Goal: Transaction & Acquisition: Download file/media

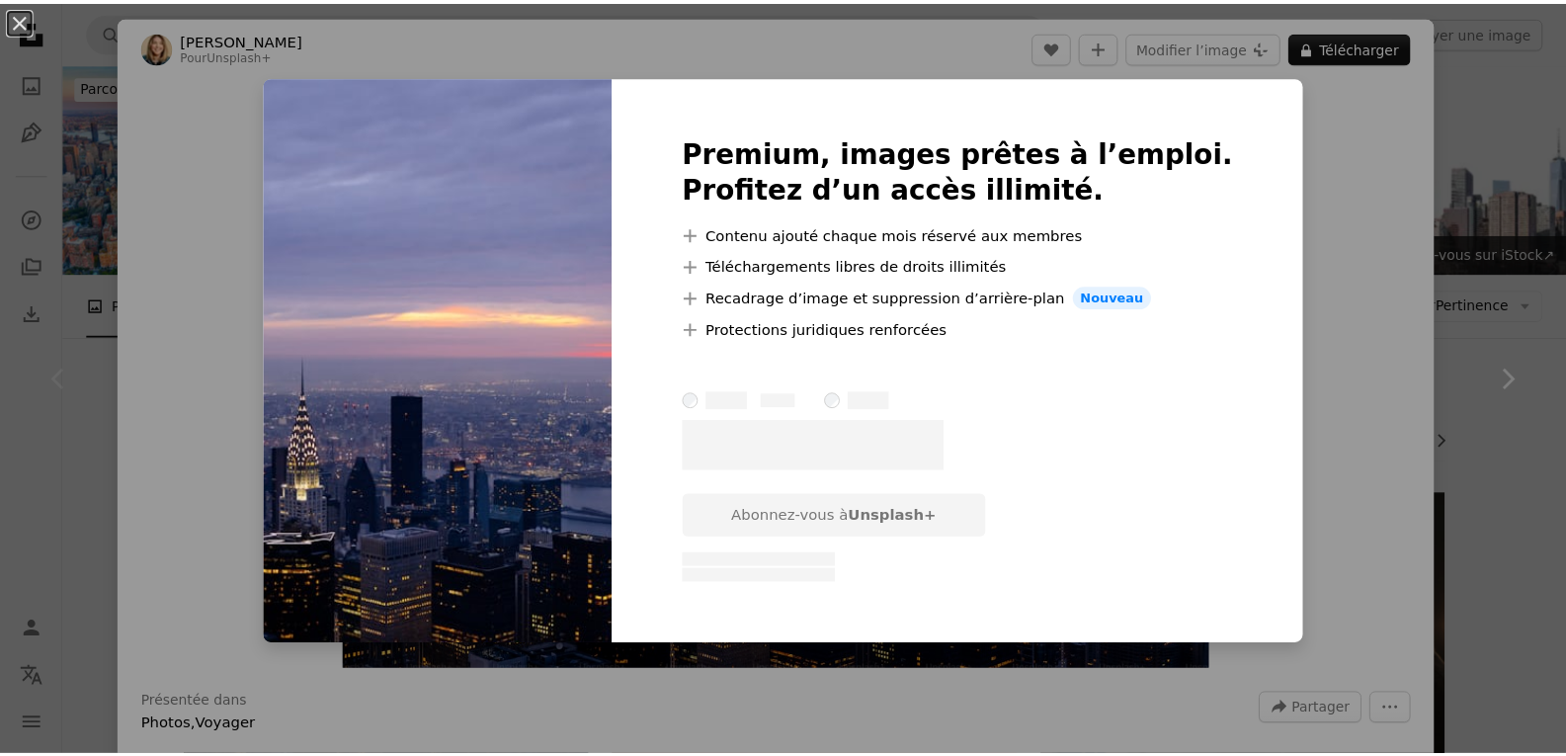
scroll to position [167, 0]
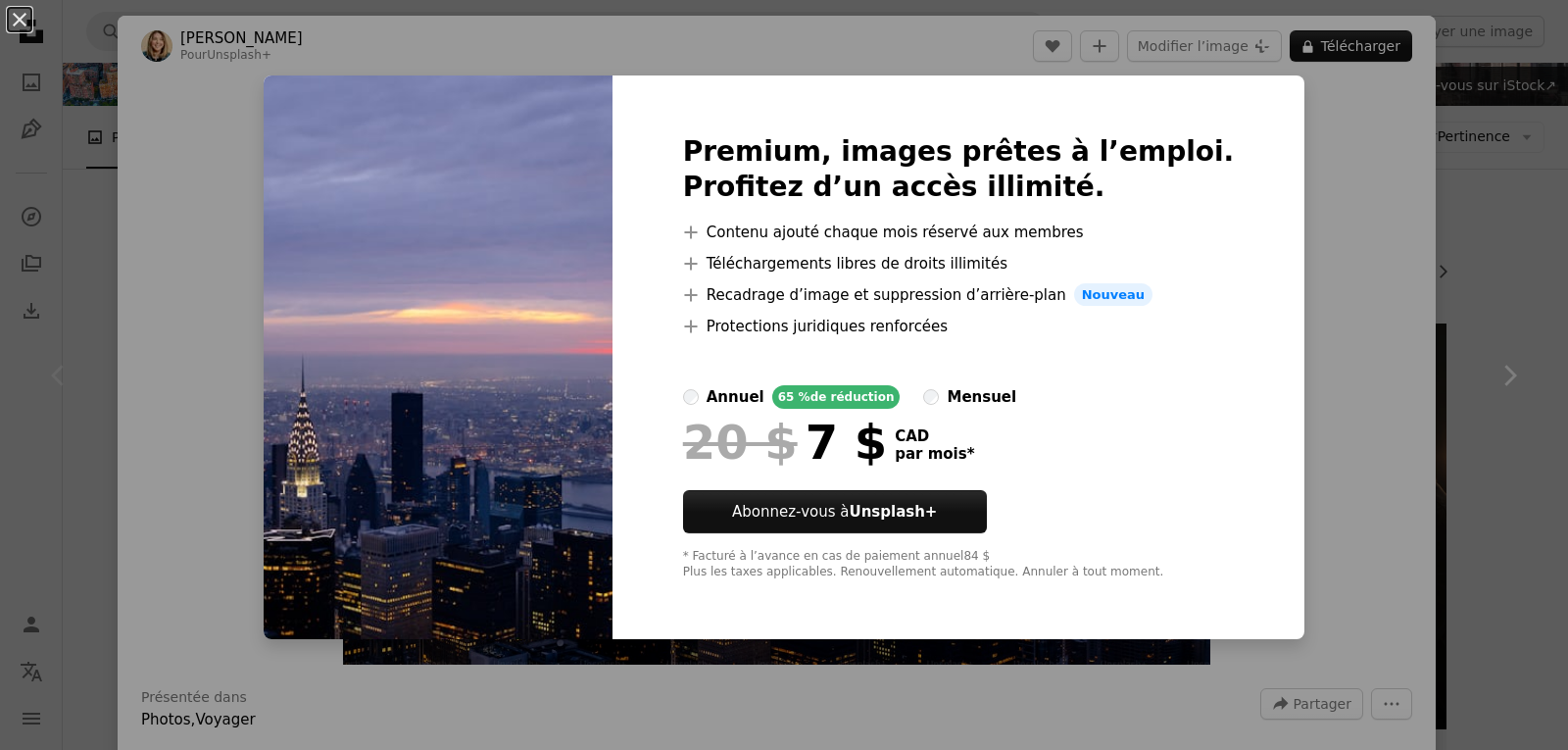
click at [1340, 223] on div "An X shape Premium, images prêtes à l’emploi. Profitez d’un accès illimité. A p…" at bounding box center [784, 375] width 1568 height 750
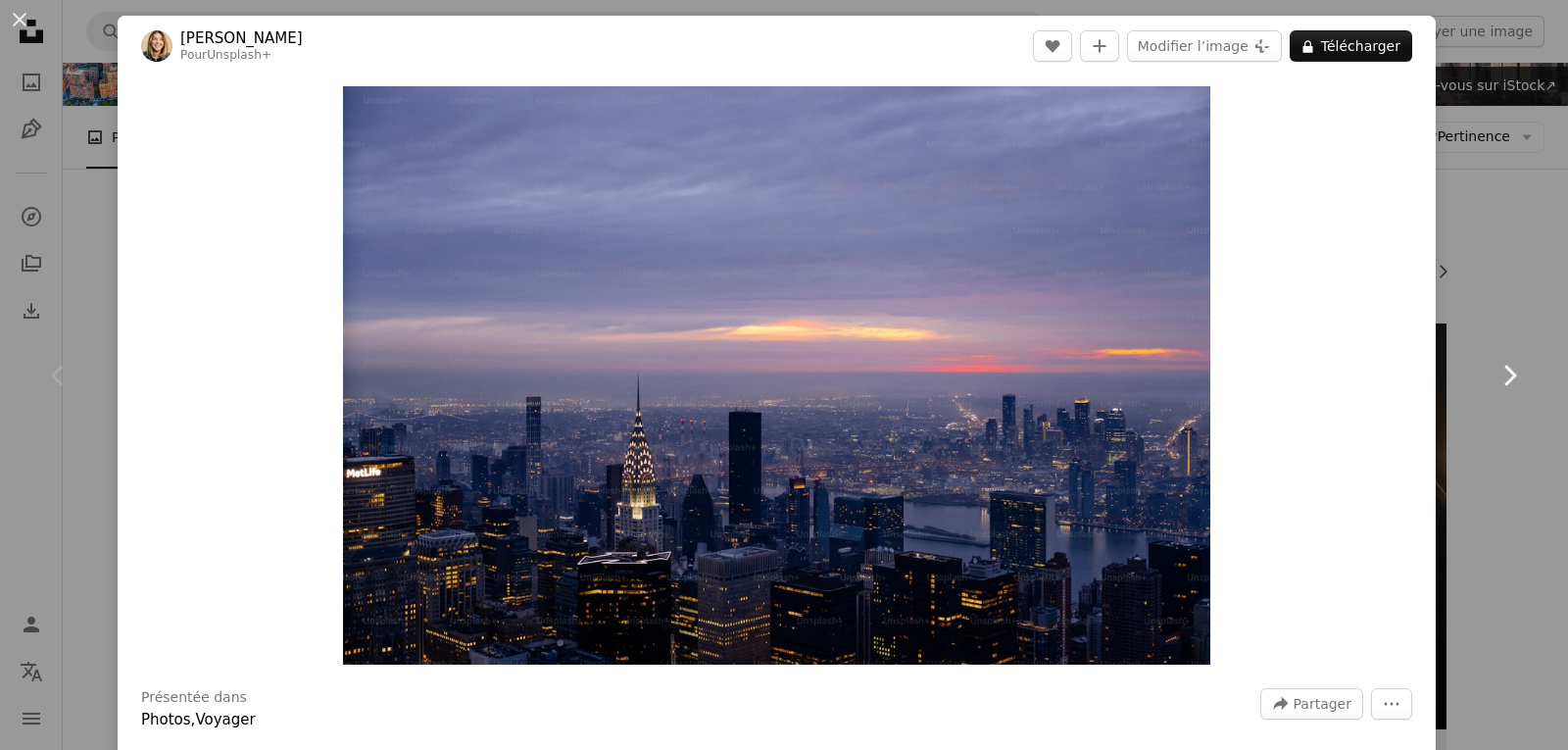
click at [1491, 401] on link "Chevron right" at bounding box center [1509, 375] width 118 height 188
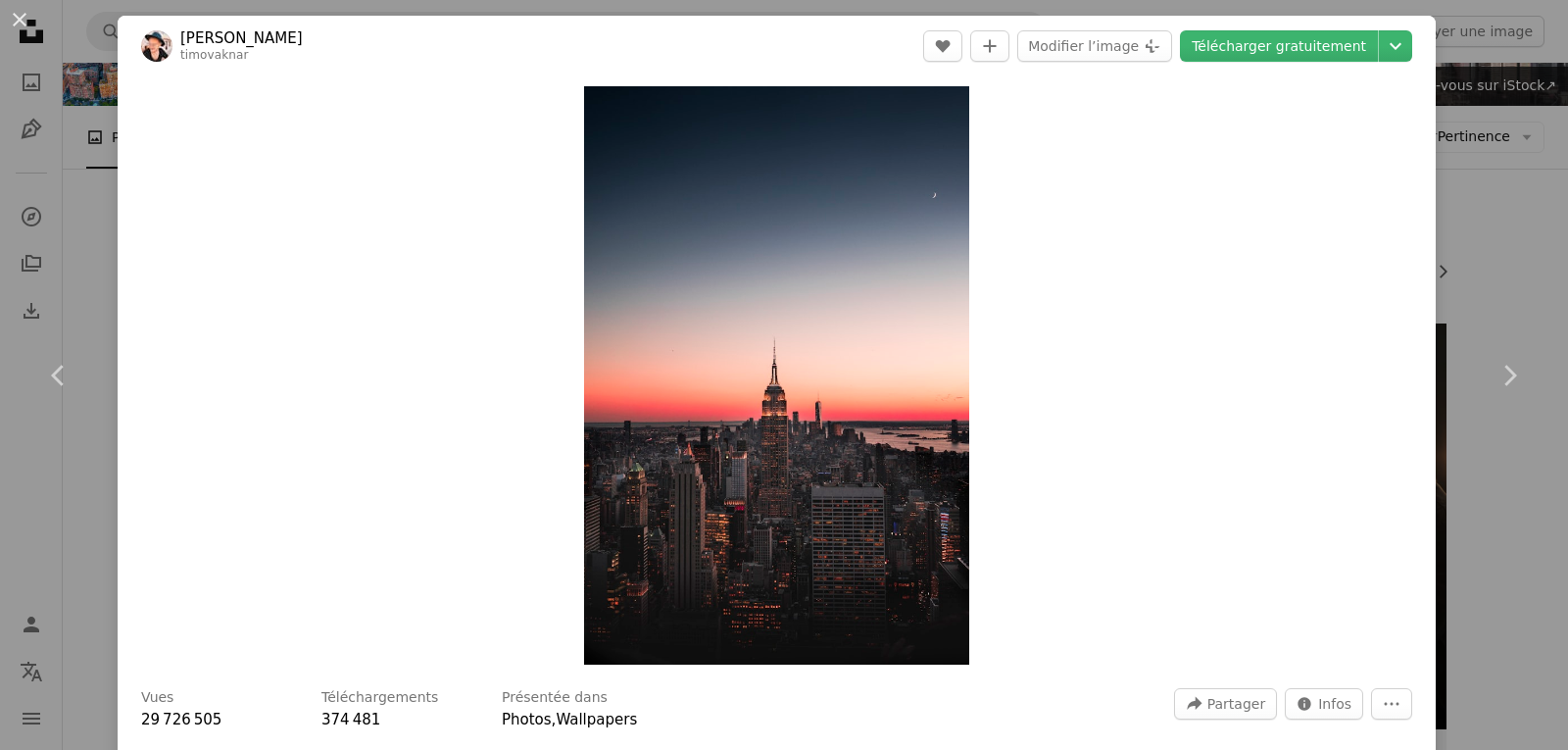
click at [1464, 147] on div "An X shape Chevron left Chevron right [PERSON_NAME] timovaknar A heart A plus s…" at bounding box center [784, 375] width 1568 height 750
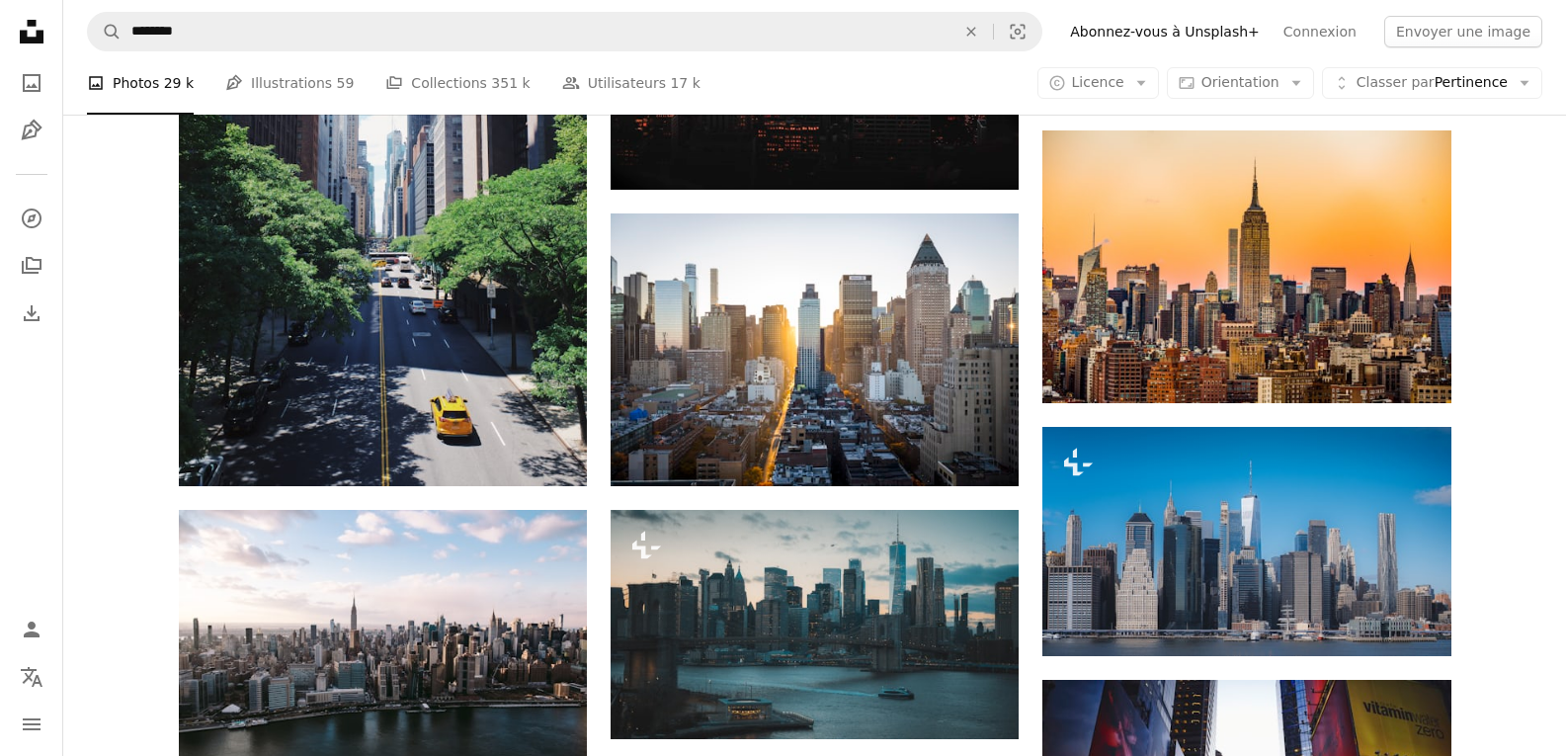
scroll to position [917, 0]
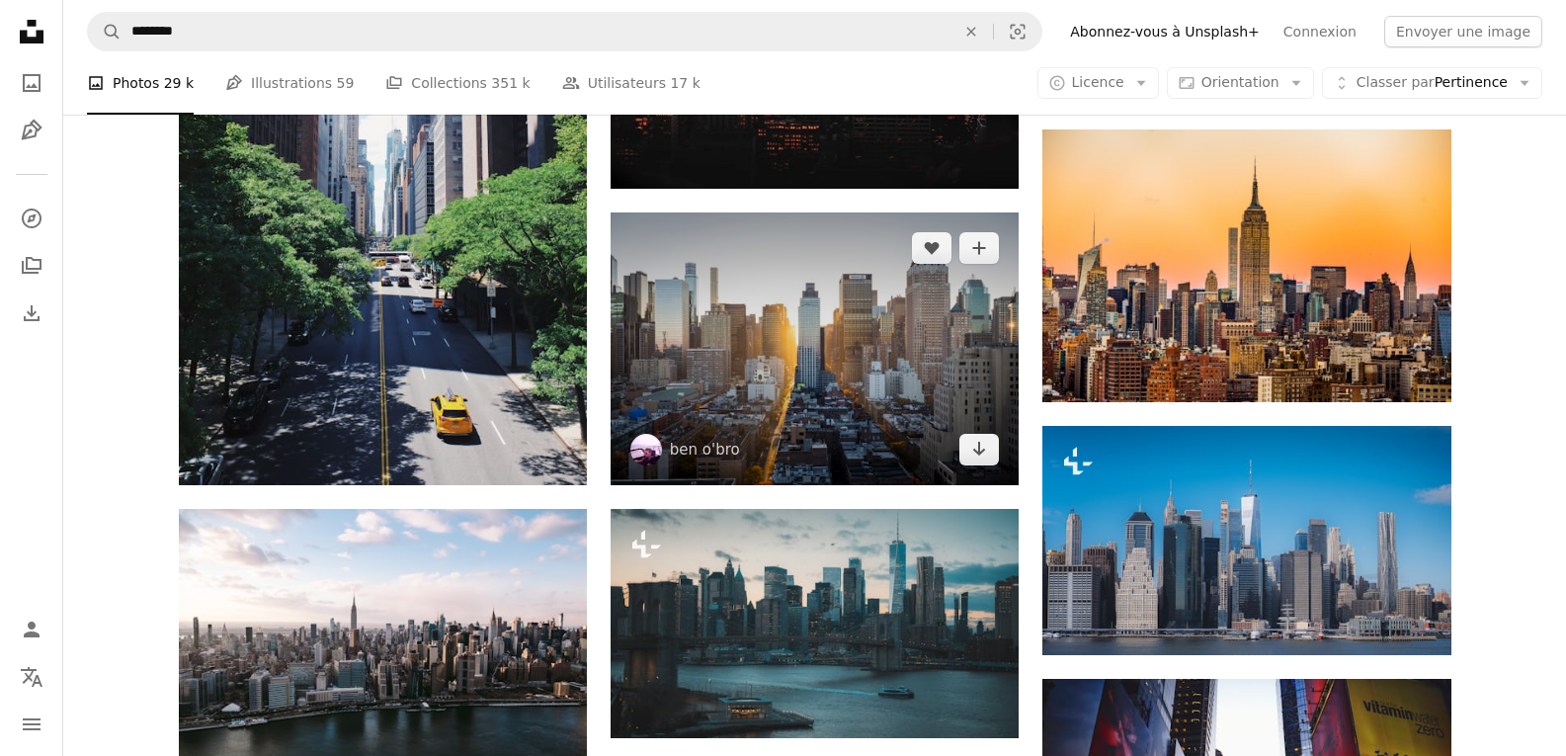
click at [838, 425] on img at bounding box center [814, 348] width 408 height 272
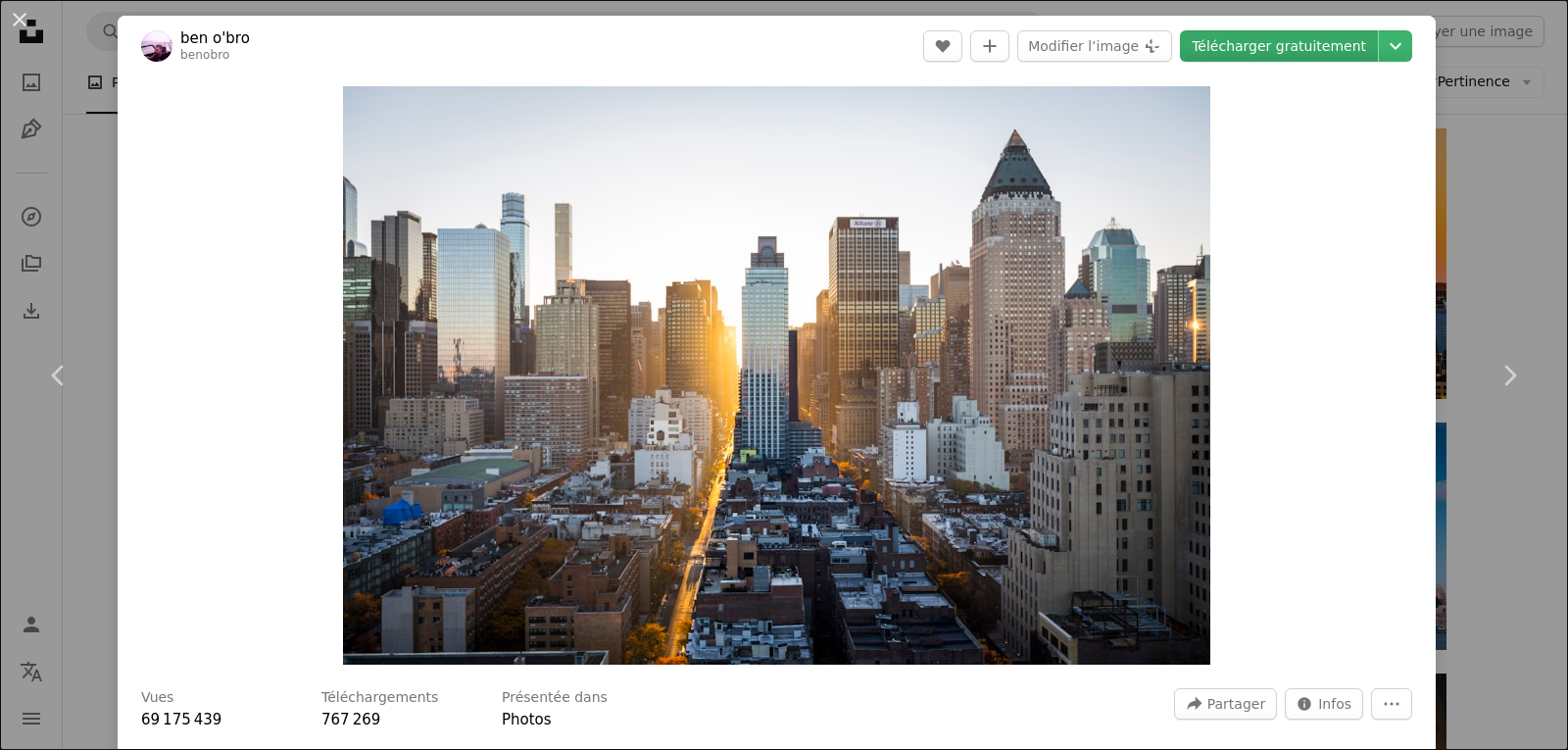
click at [1307, 46] on link "Télécharger gratuitement" at bounding box center [1279, 47] width 198 height 32
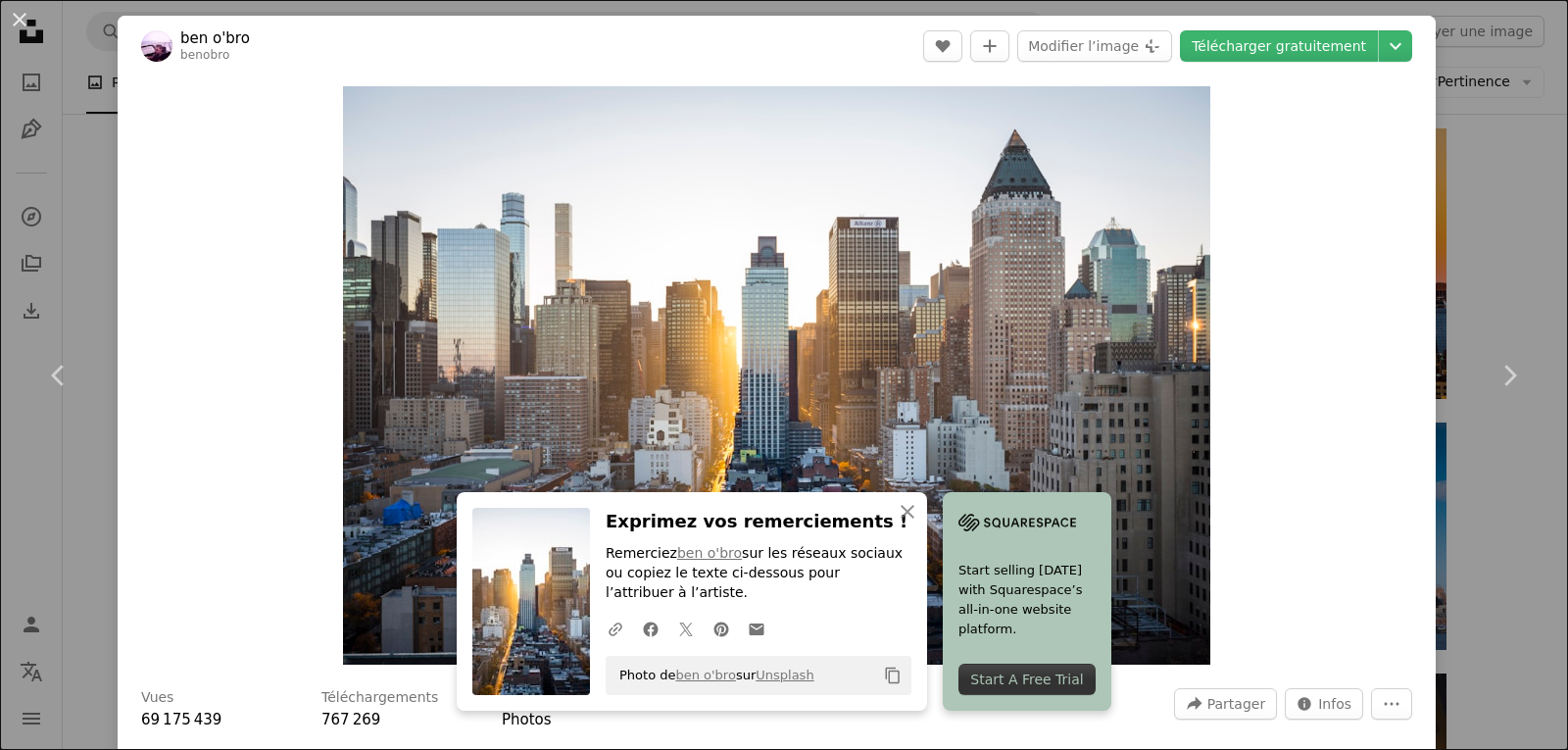
click at [1508, 271] on div "An X shape Chevron left Chevron right An X shape Fermer Exprimez vos remercieme…" at bounding box center [784, 375] width 1568 height 750
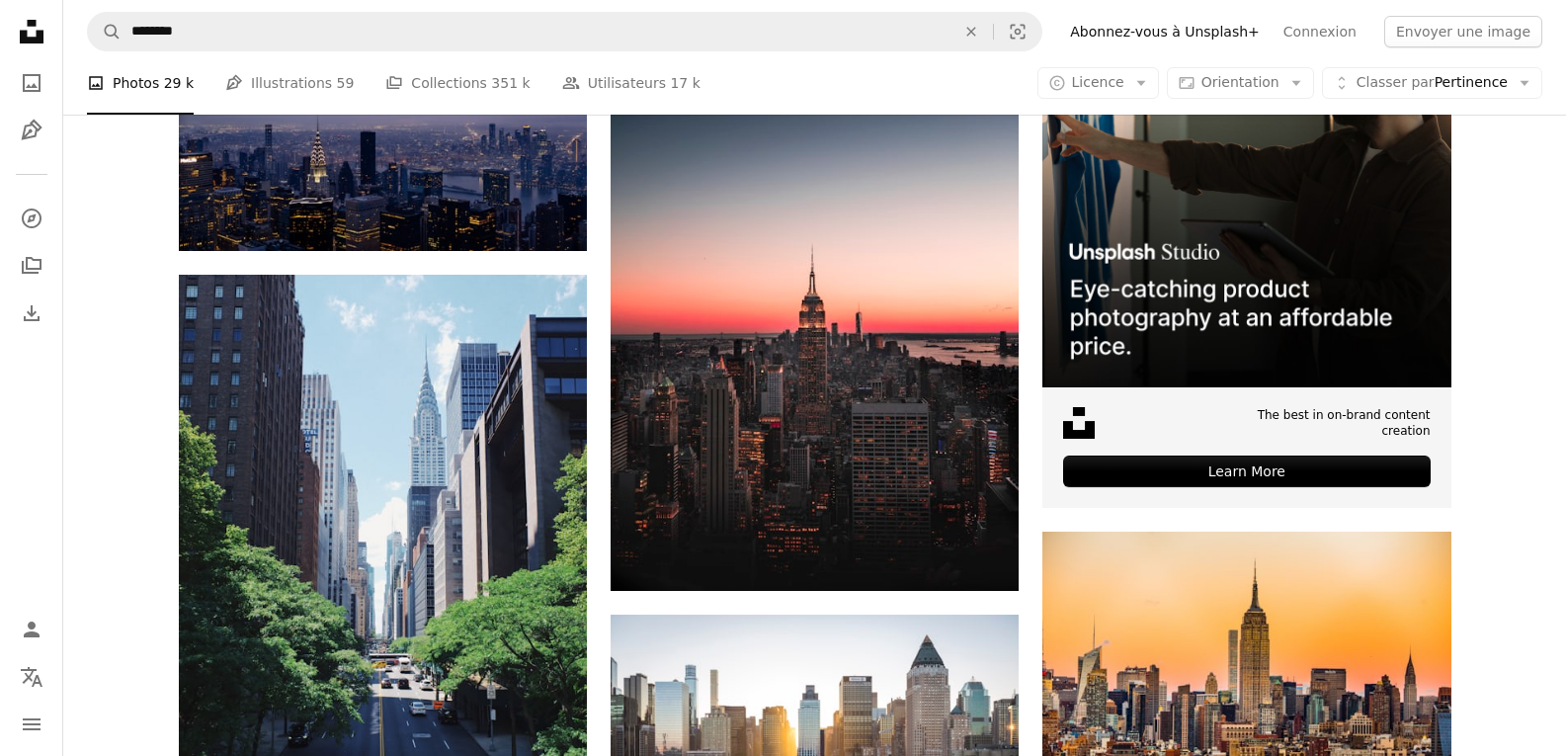
scroll to position [464, 0]
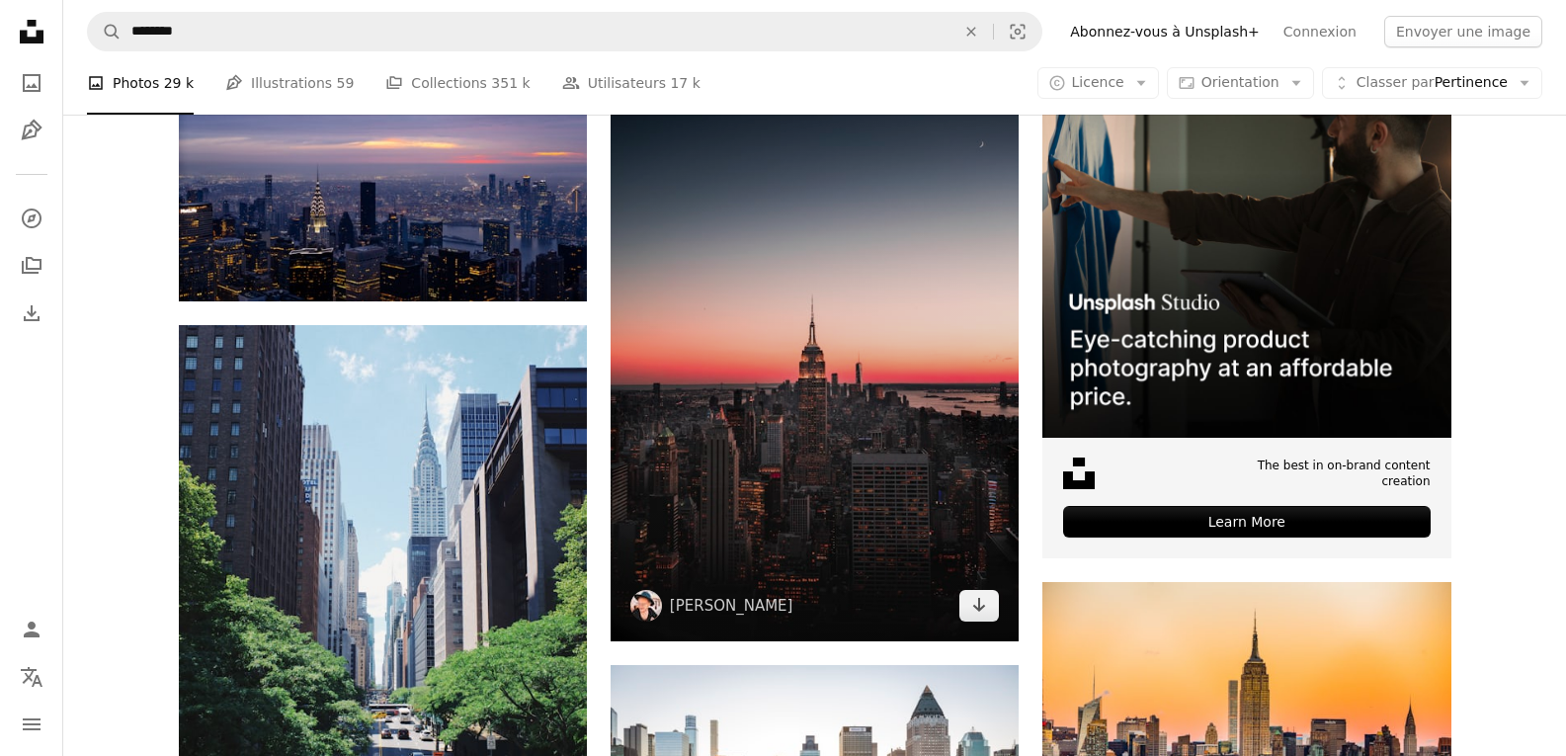
click at [757, 351] on img at bounding box center [814, 335] width 408 height 612
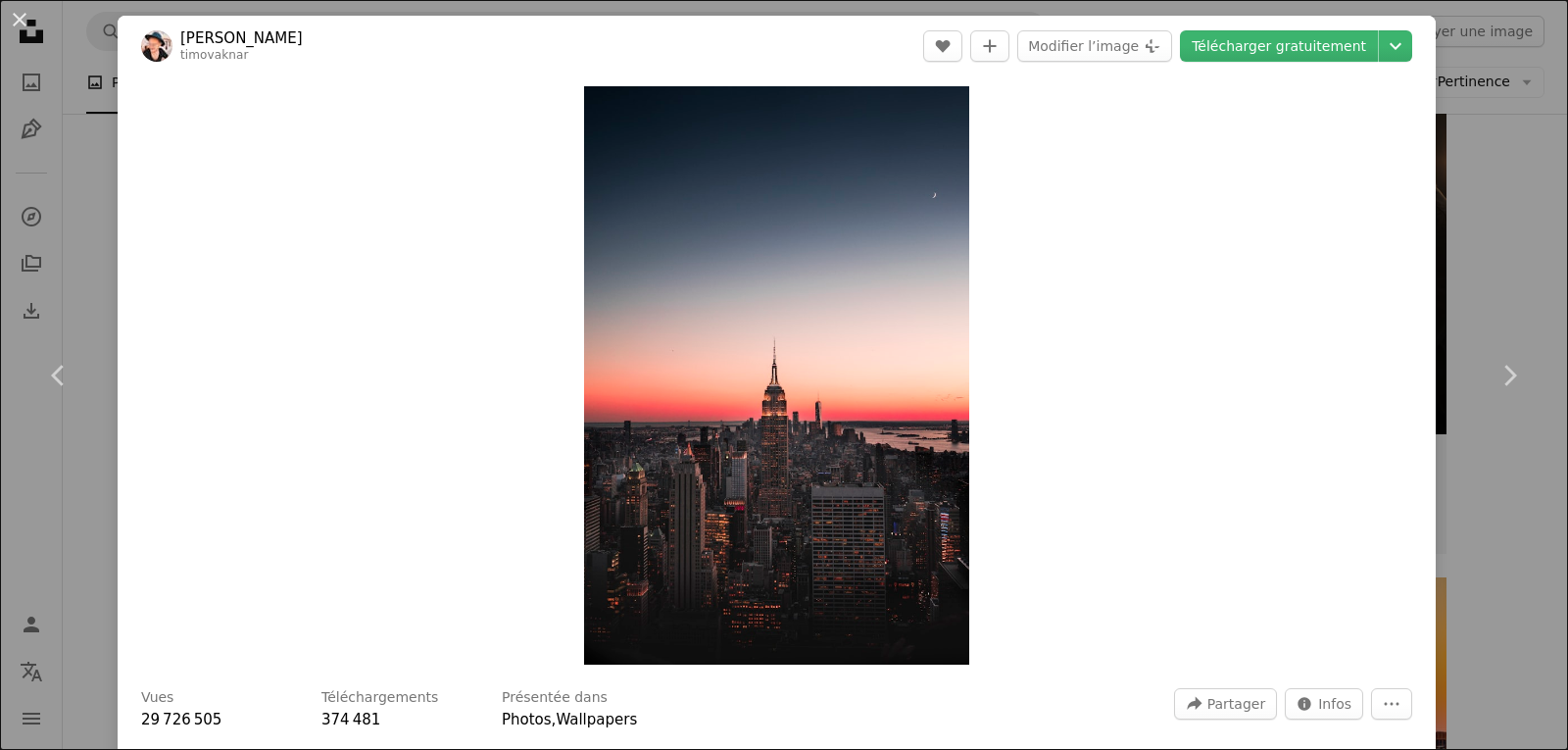
click at [1460, 119] on div "An X shape Chevron left Chevron right [PERSON_NAME] timovaknar A heart A plus s…" at bounding box center [784, 375] width 1568 height 750
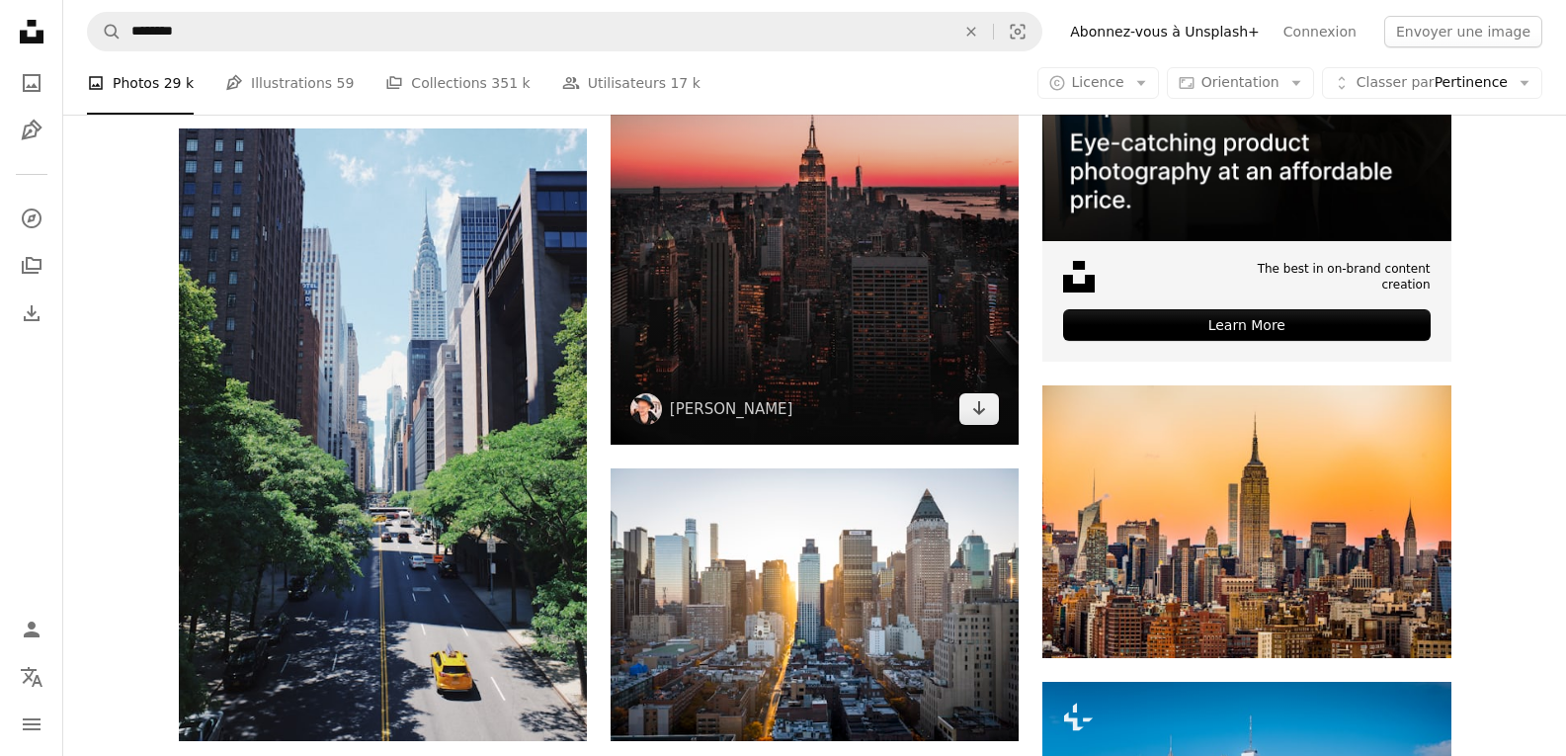
scroll to position [671, 0]
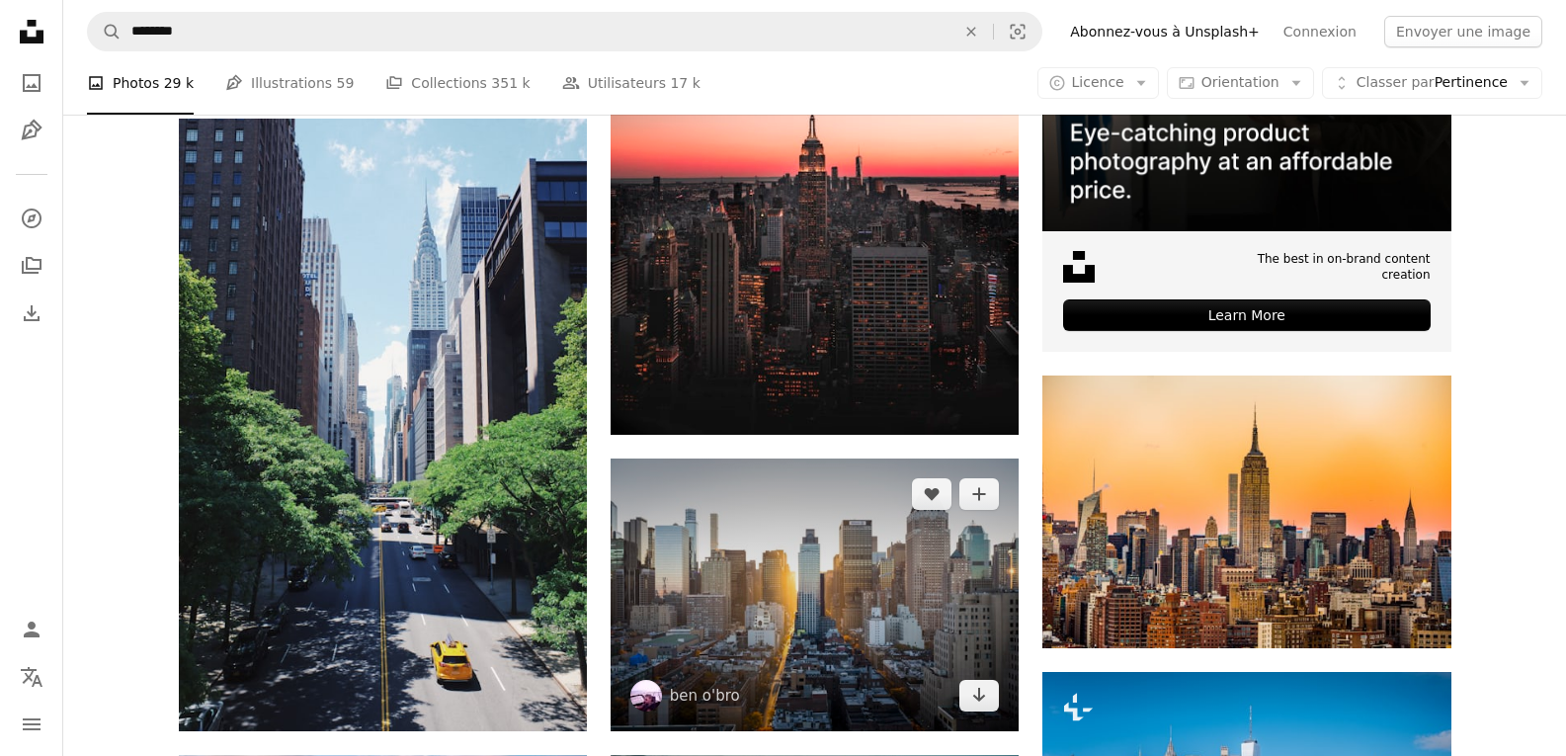
click at [808, 535] on img at bounding box center [814, 594] width 408 height 272
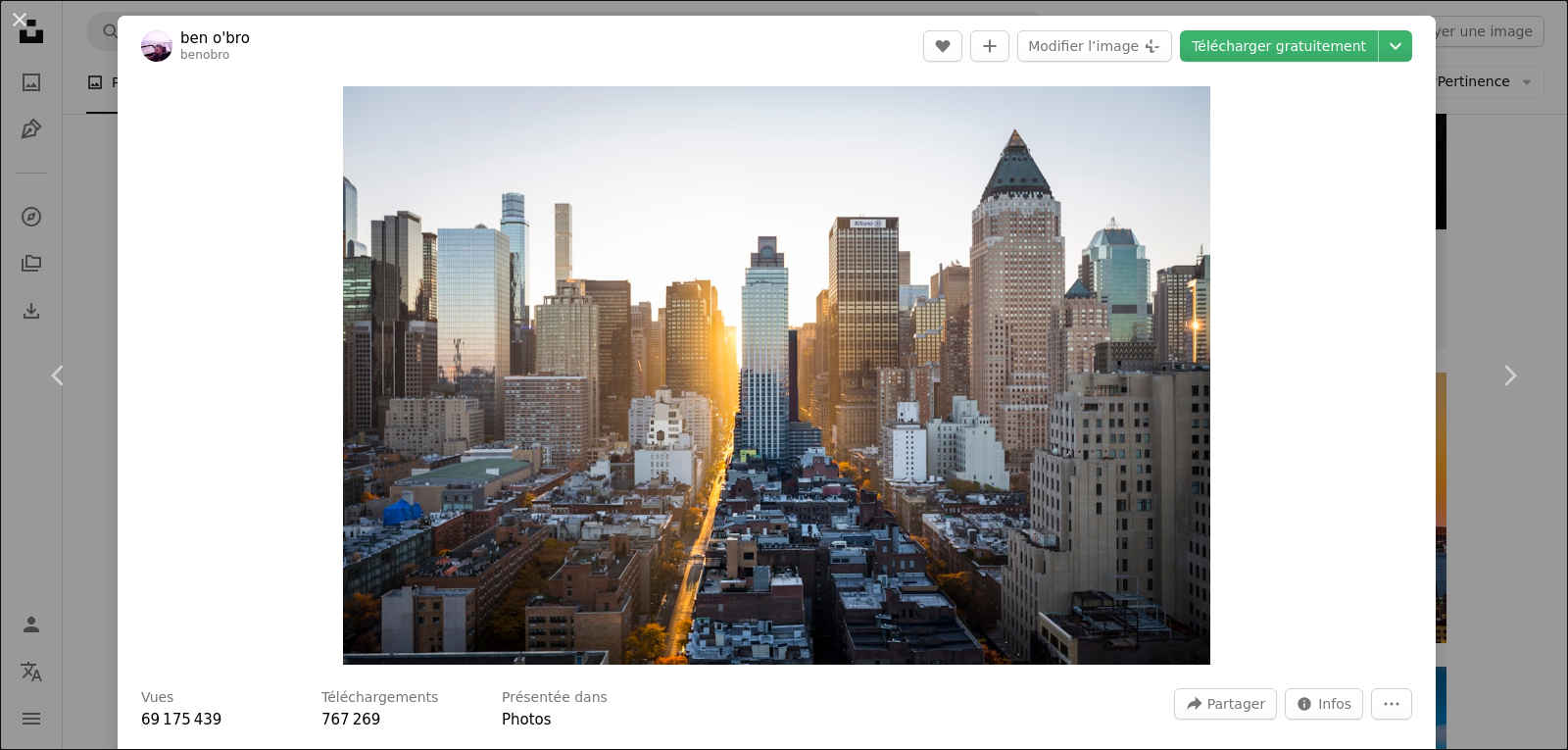
click at [1082, 63] on header "ben o'bro benobro A heart A plus sign Modifier l’image Plus sign for Unsplash+ …" at bounding box center [777, 46] width 1319 height 61
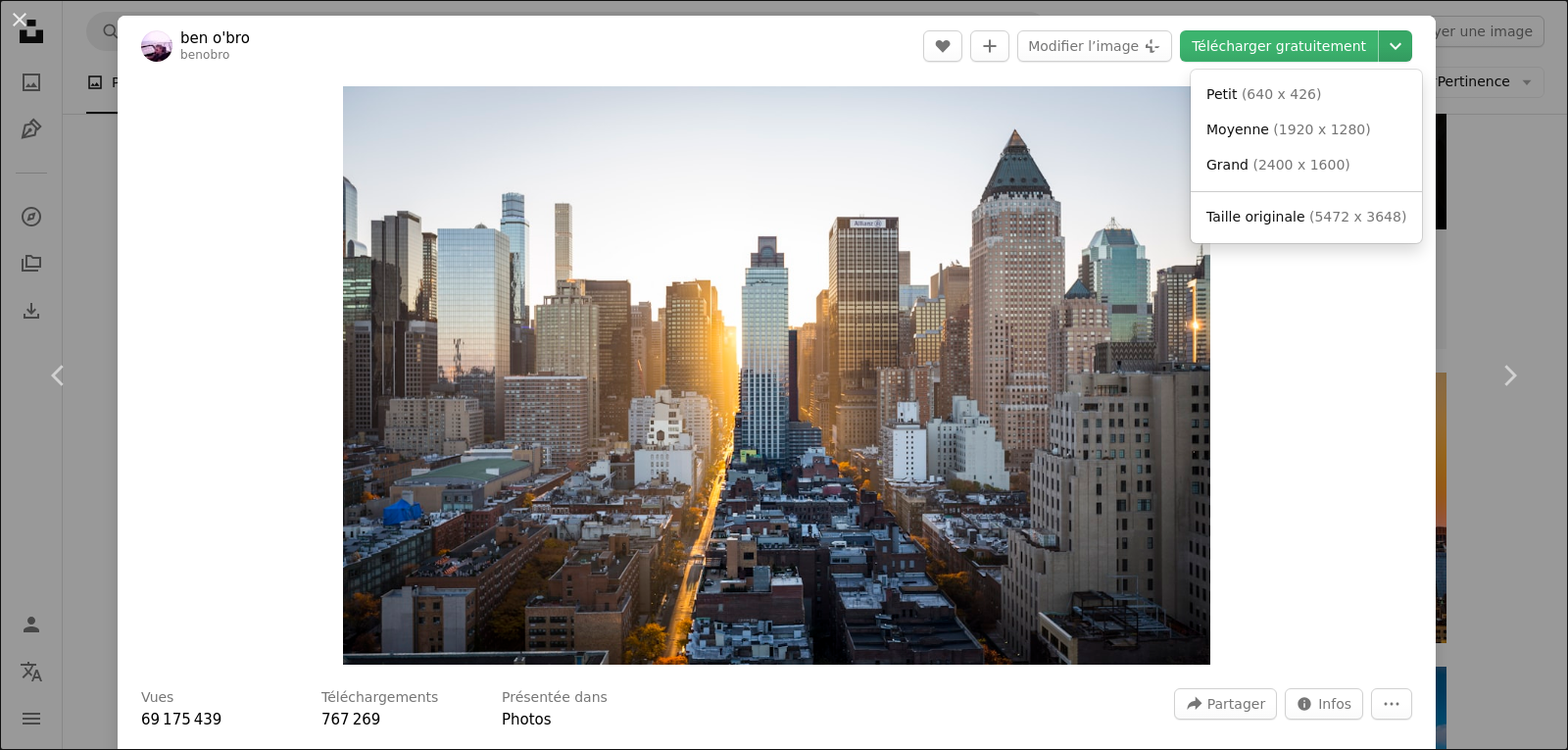
click at [1389, 50] on icon "Chevron down" at bounding box center [1396, 47] width 32 height 24
click at [1301, 134] on span "( 1920 x 1280 )" at bounding box center [1322, 129] width 97 height 16
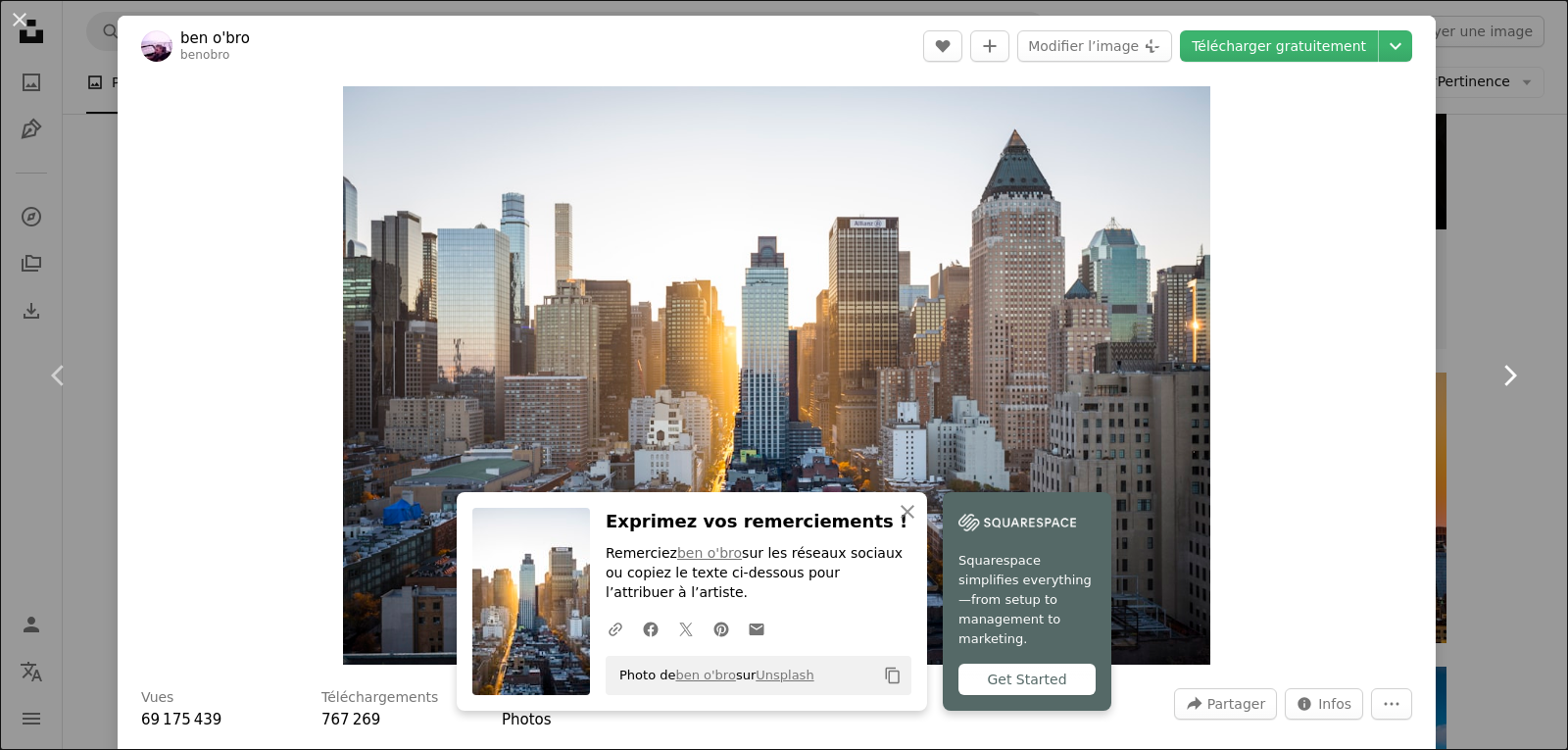
click at [1480, 304] on link "Chevron right" at bounding box center [1509, 375] width 118 height 188
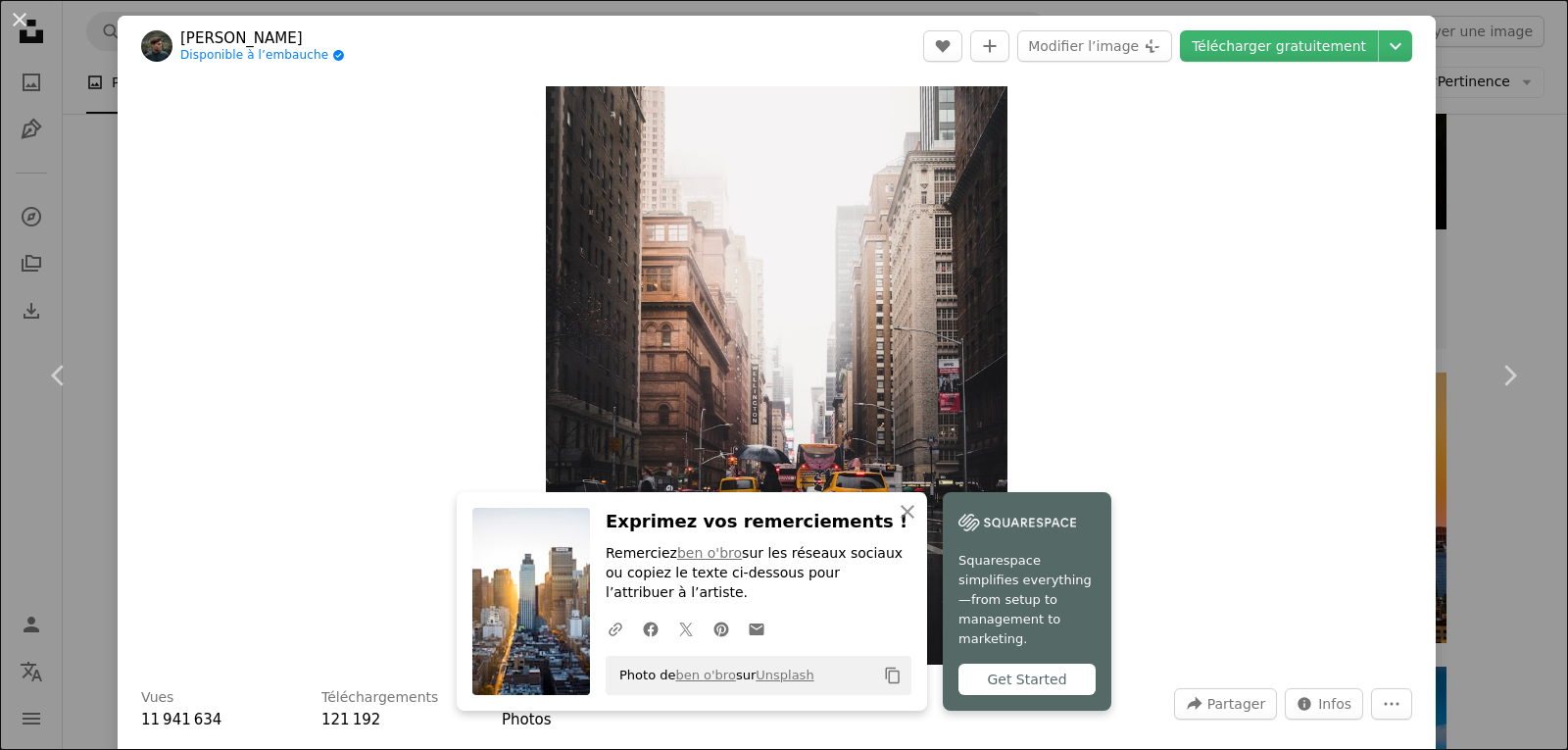
click at [890, 685] on button "Copy content" at bounding box center [893, 676] width 34 height 34
click at [1464, 189] on div "An X shape Chevron left Chevron right An X shape Fermer Exprimez vos remercieme…" at bounding box center [784, 375] width 1568 height 750
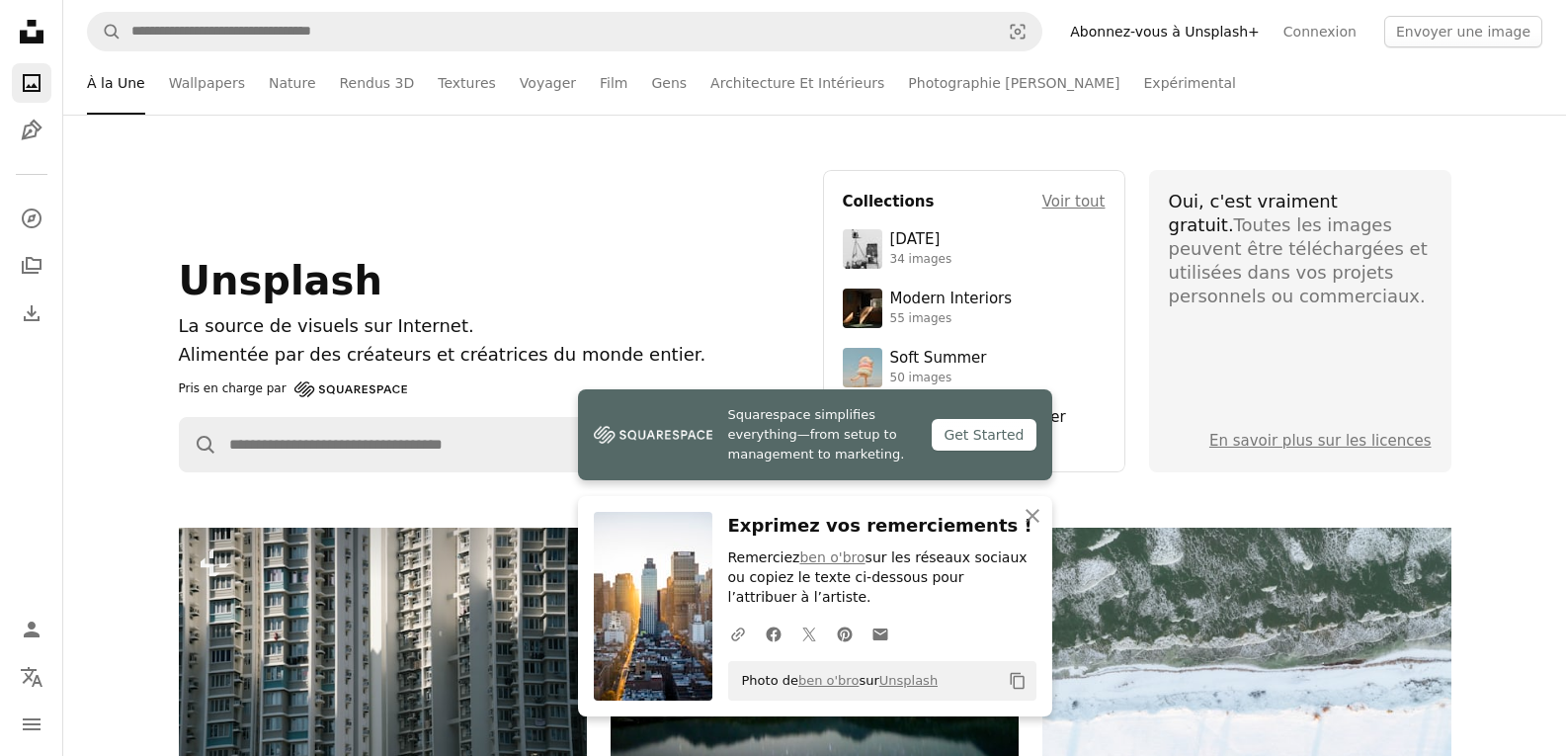
click at [1019, 686] on icon "Copy content" at bounding box center [1018, 681] width 18 height 18
